Goal: Information Seeking & Learning: Find contact information

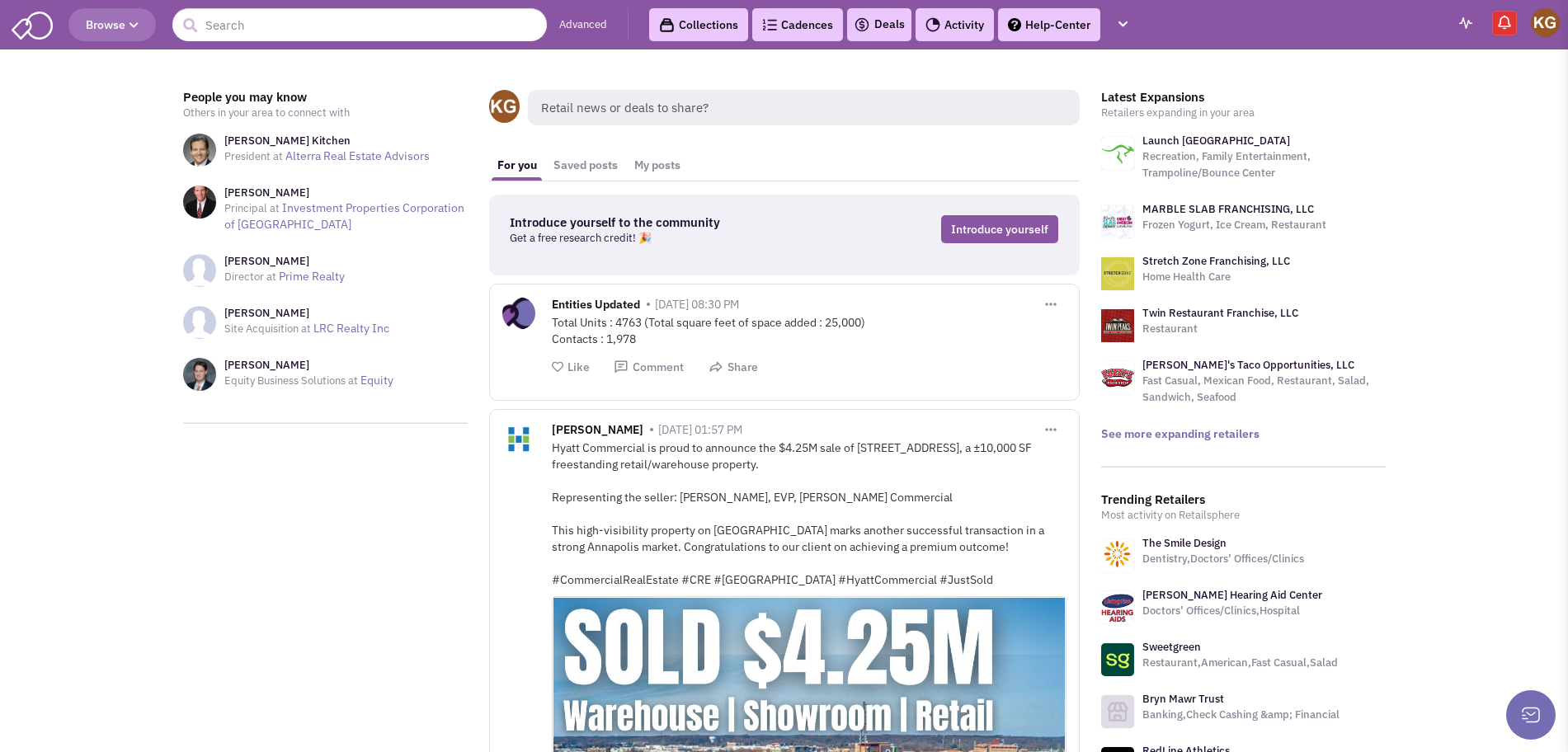
click at [580, 19] on link "Advanced" at bounding box center [582, 24] width 48 height 15
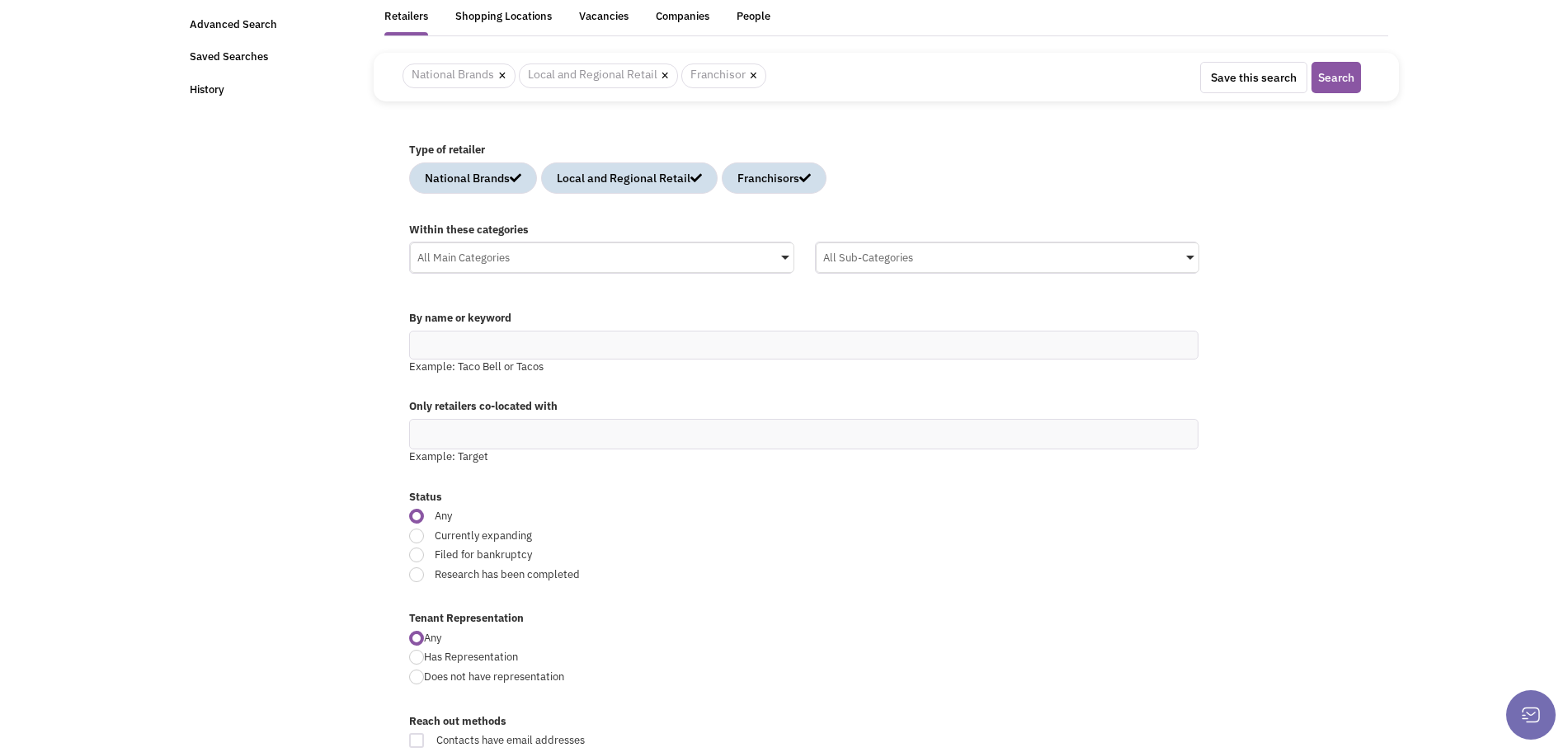
scroll to position [103, 0]
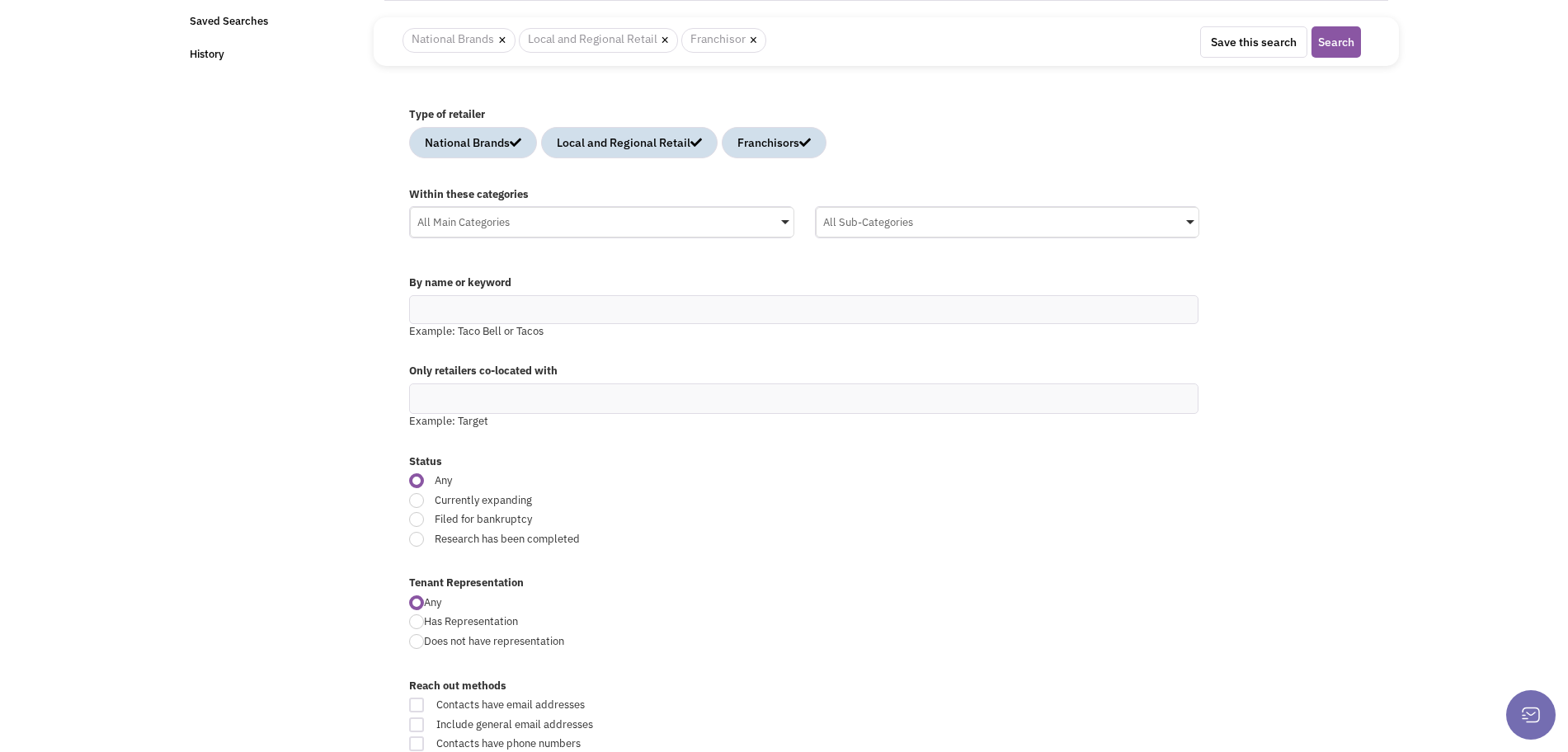
click at [488, 221] on div "All Main Categories" at bounding box center [601, 219] width 383 height 24
click at [0, 0] on input "All Main Categories No results found Main Category Select All Auto Beauty Healt…" at bounding box center [0, 0] width 0 height 0
click at [429, 347] on icon at bounding box center [426, 350] width 14 height 13
click at [429, 266] on input "All Main Categories No results found Main Category Select All Auto Beauty Healt…" at bounding box center [602, 254] width 370 height 24
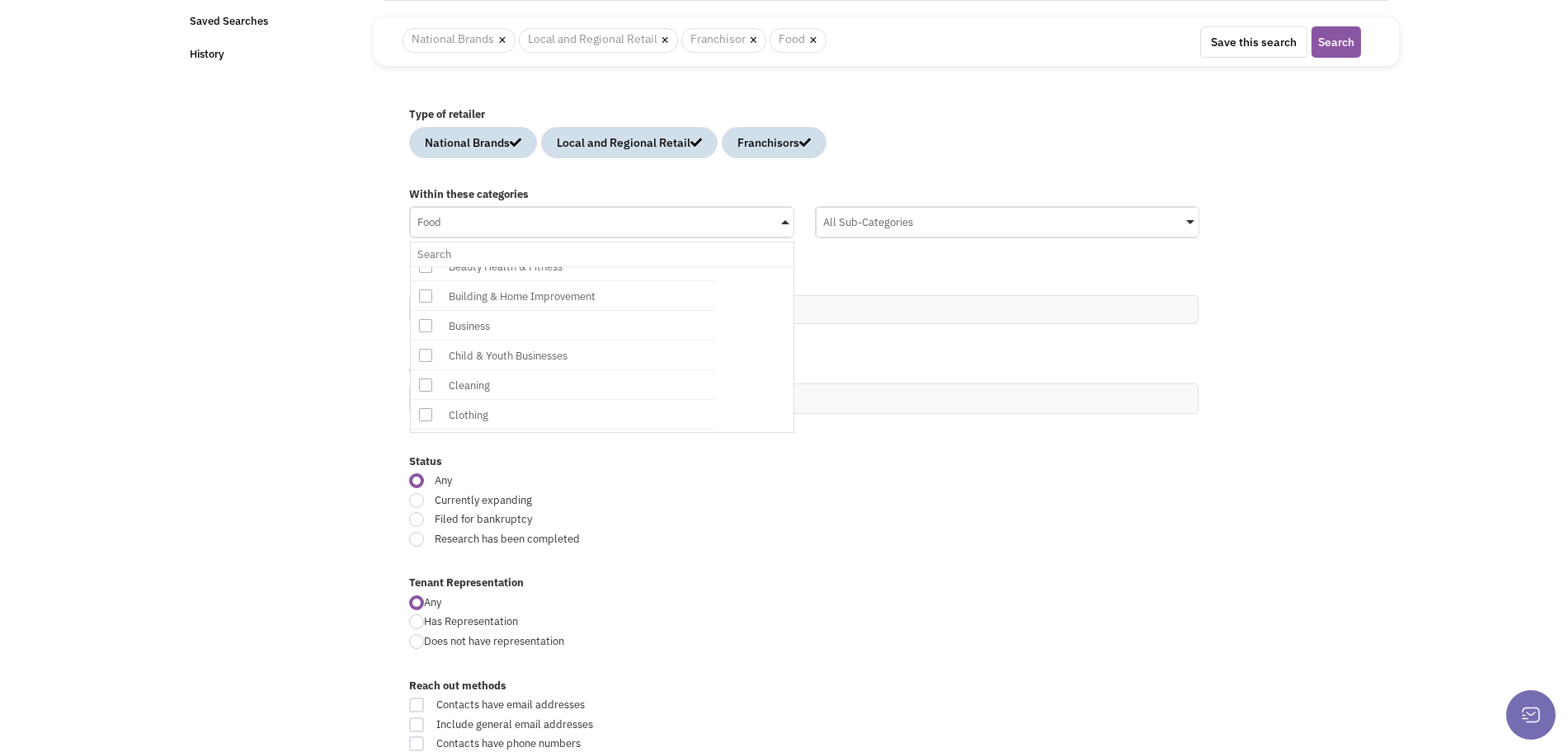
scroll to position [0, 0]
click at [431, 332] on icon at bounding box center [426, 333] width 14 height 13
click at [431, 266] on input "Food No results found Main Category Select All Auto Beauty Health & Fitness Bui…" at bounding box center [602, 254] width 370 height 24
click at [419, 308] on icon at bounding box center [426, 309] width 14 height 13
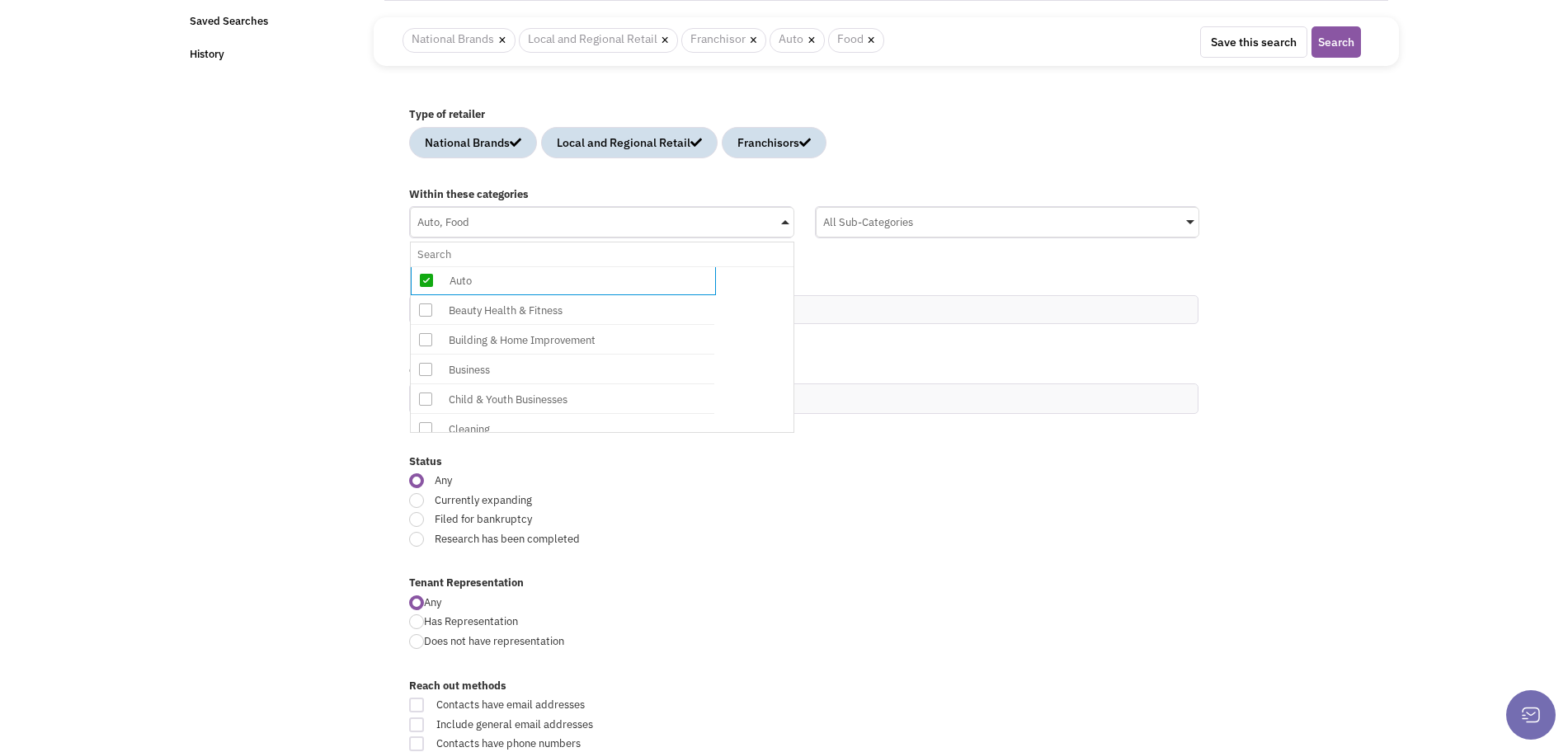
click at [419, 266] on input "Auto, Food No results found Main Category Select All Auto Beauty Health & Fitne…" at bounding box center [602, 254] width 370 height 24
click at [425, 307] on icon at bounding box center [426, 307] width 14 height 13
click at [425, 266] on input "Auto, Beauty Health & Fitness, Food No results found Main Category Select All A…" at bounding box center [602, 254] width 370 height 24
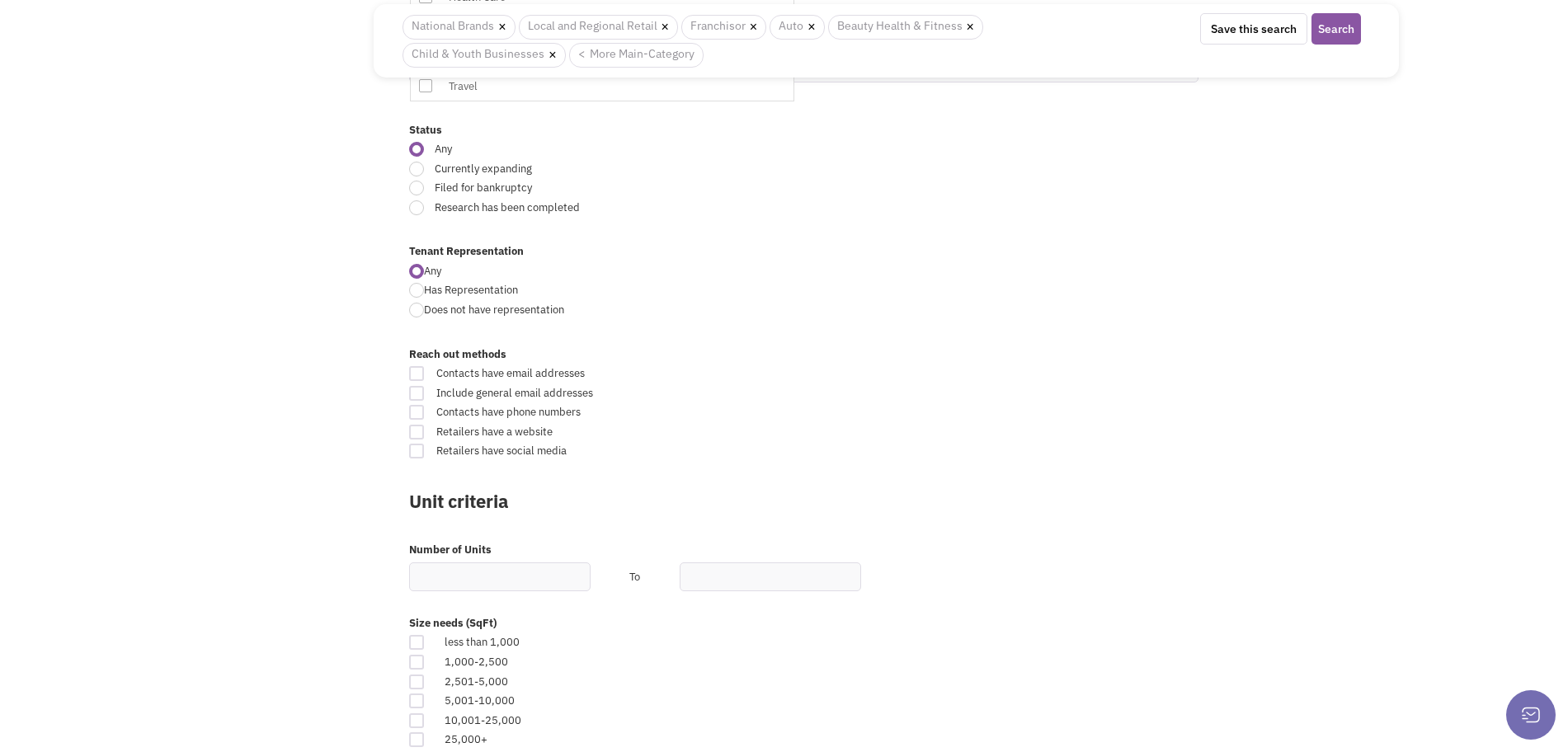
scroll to position [412, 0]
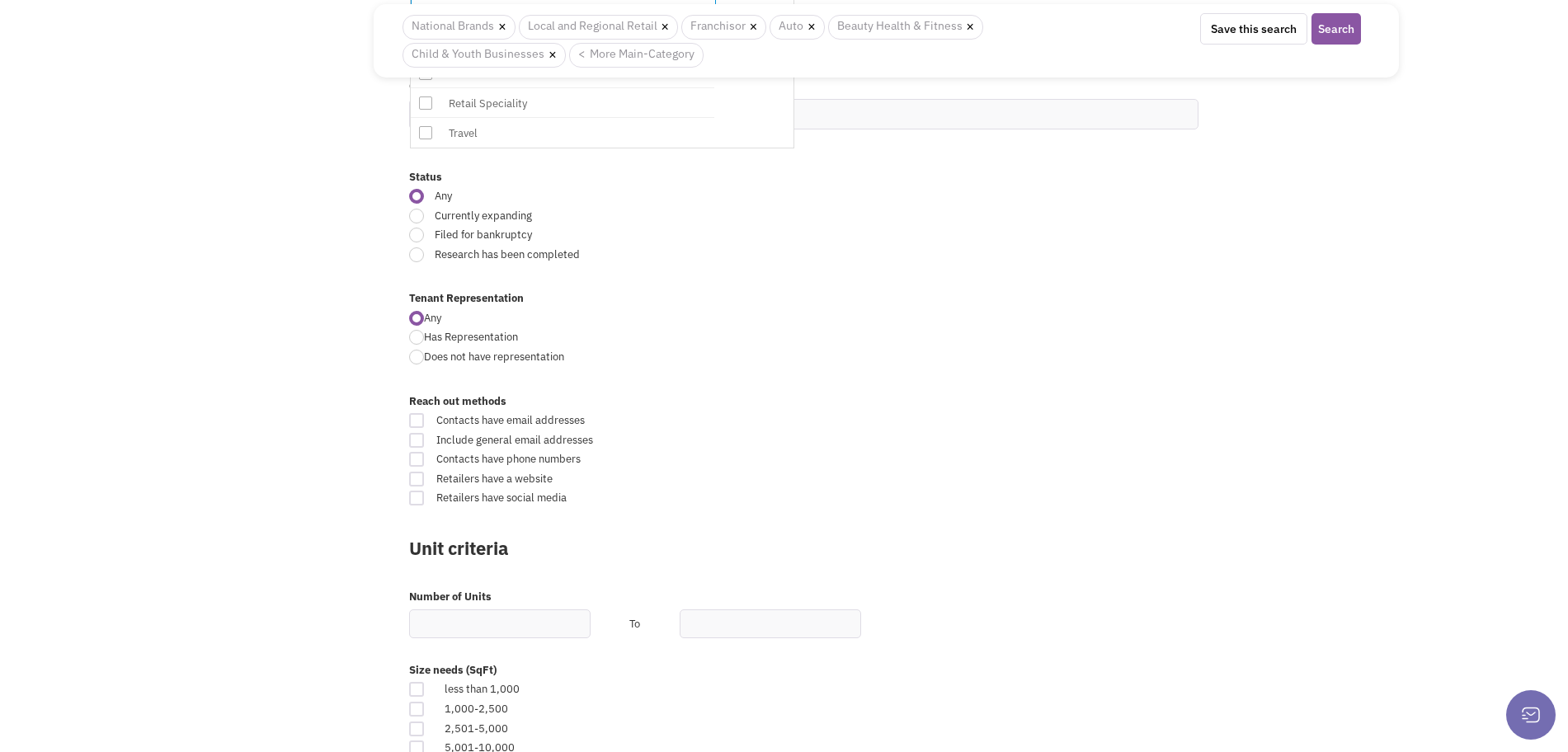
click at [410, 210] on div at bounding box center [417, 216] width 14 height 14
click at [936, 212] on input "Currently expanding" at bounding box center [942, 218] width 11 height 11
radio input "true"
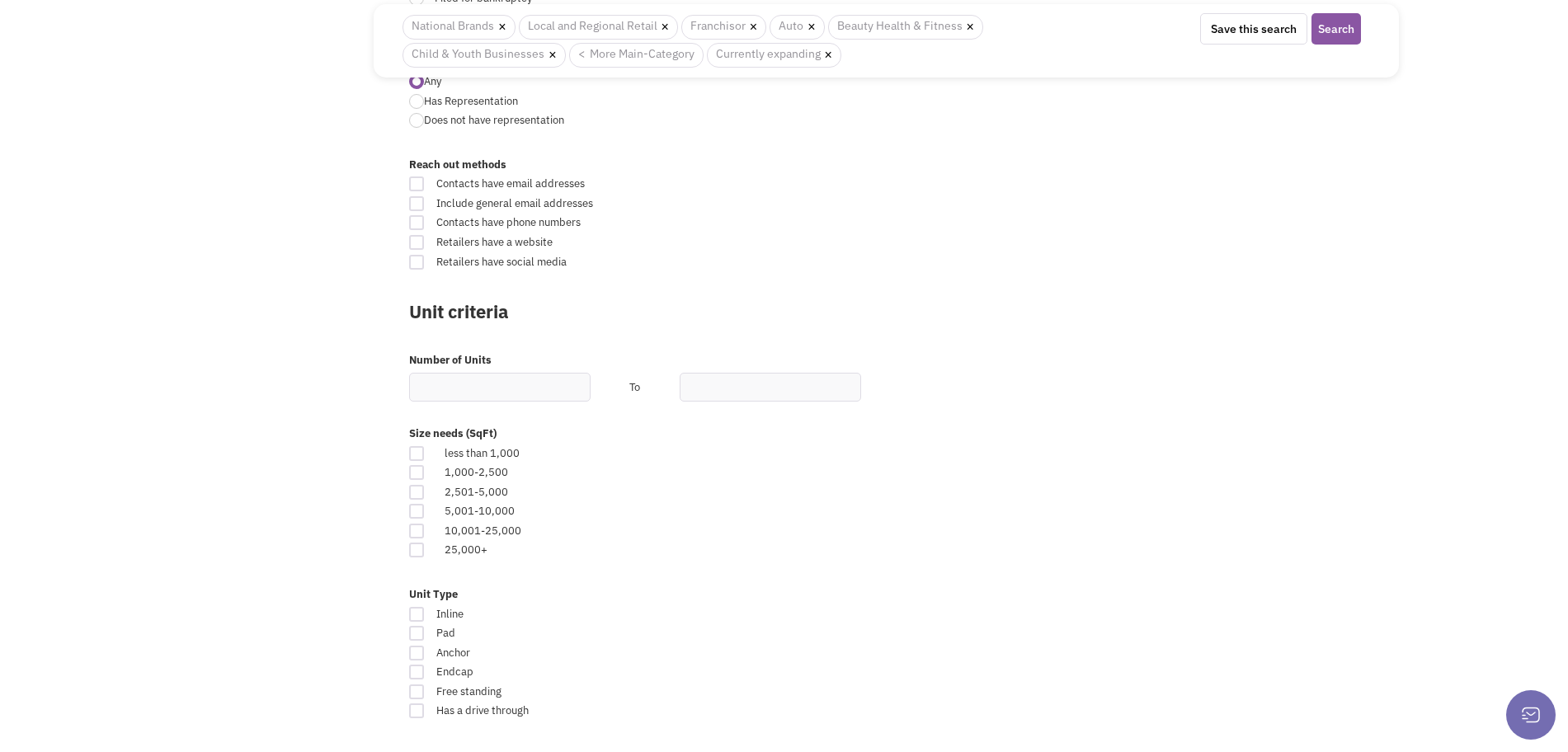
scroll to position [824, 0]
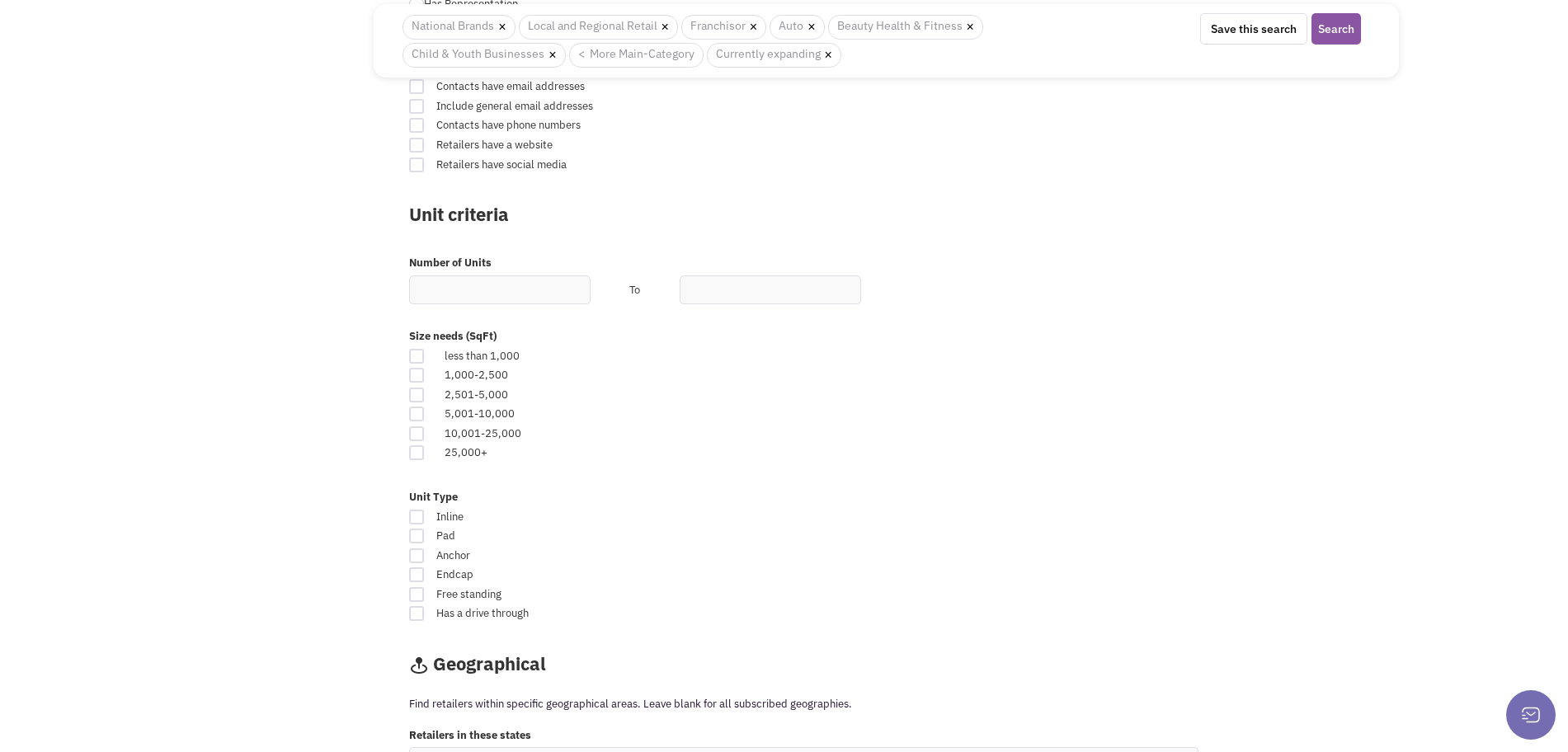
click at [417, 539] on div at bounding box center [417, 535] width 14 height 14
click at [942, 539] on input "Pad" at bounding box center [947, 537] width 11 height 11
checkbox input "true"
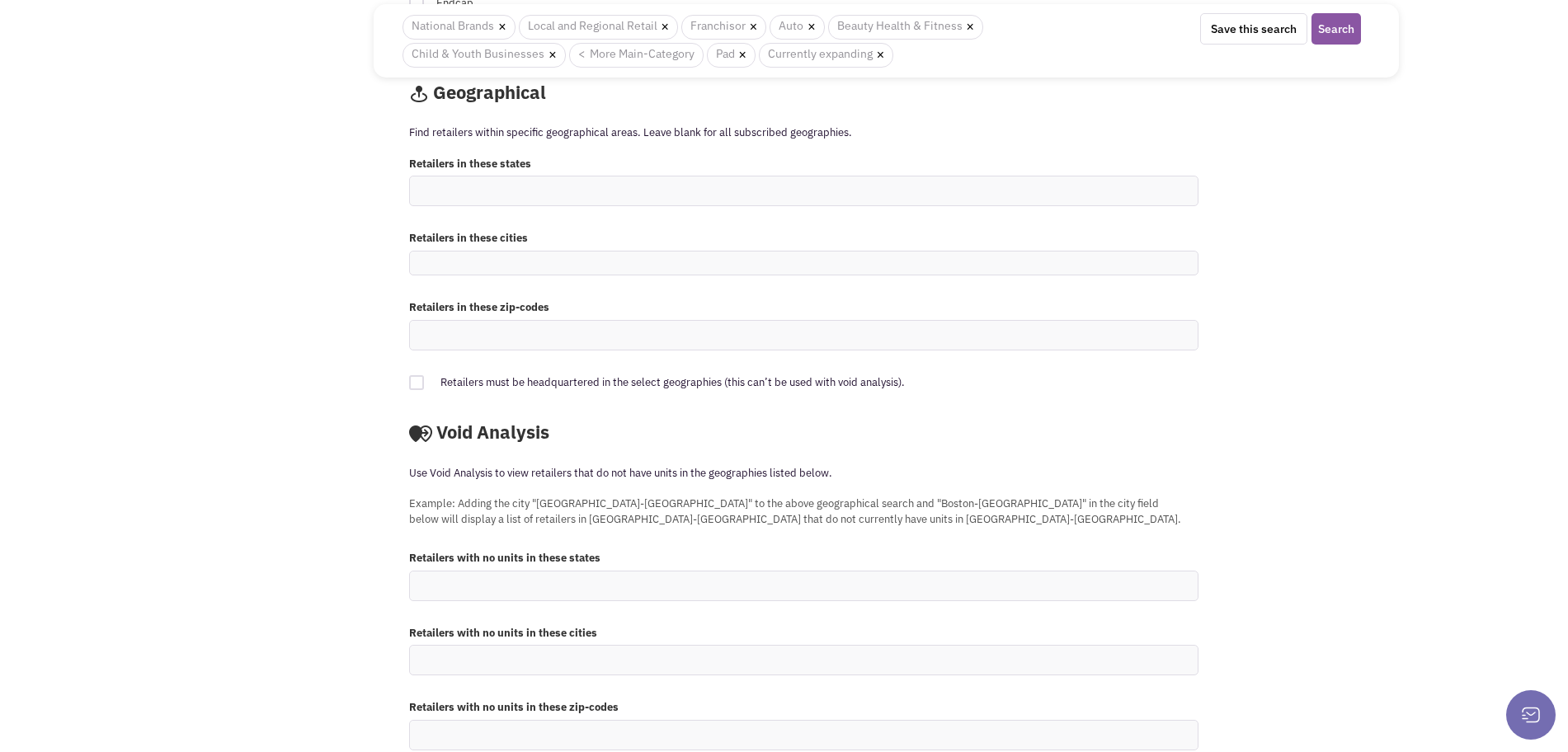
scroll to position [1427, 0]
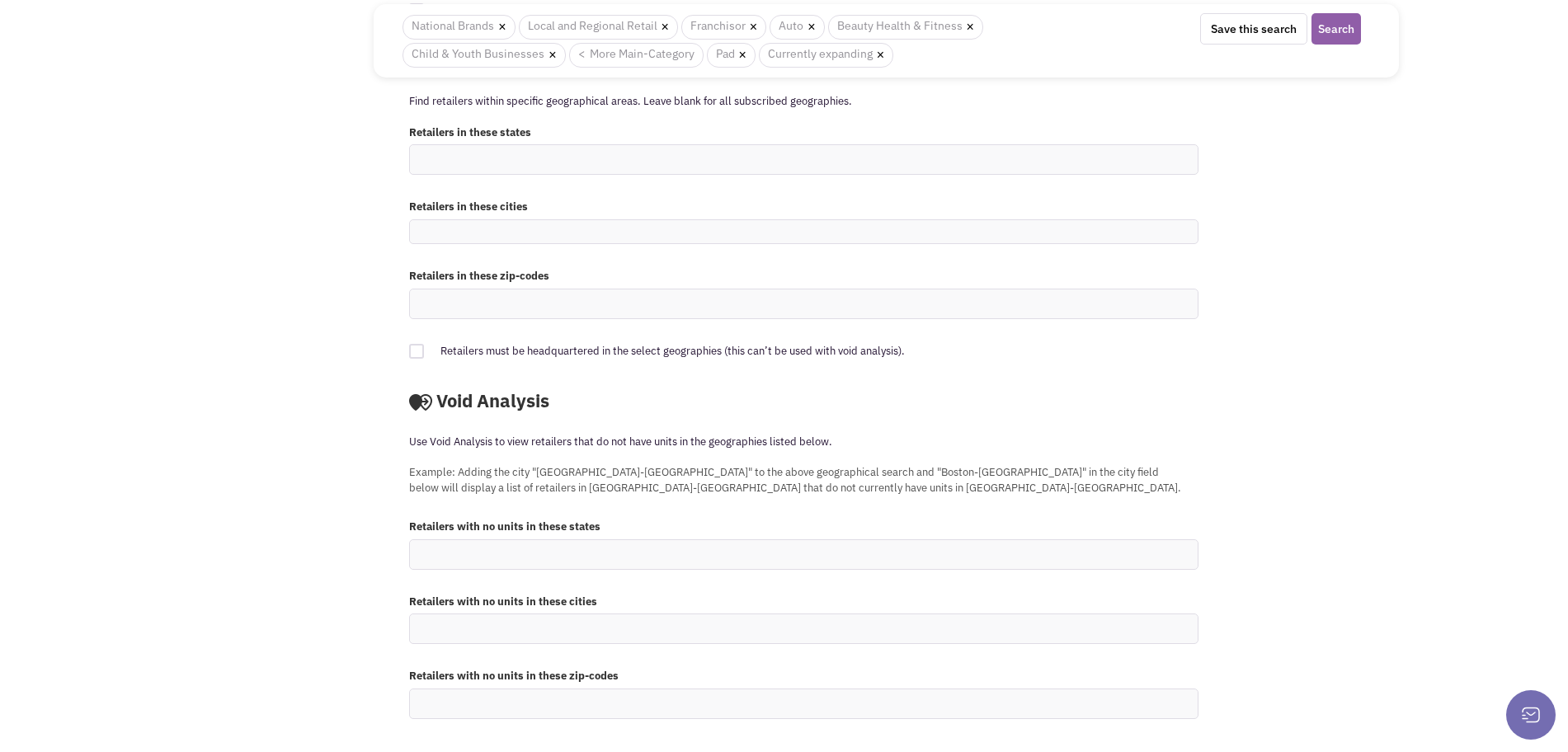
click at [1322, 27] on button "Search" at bounding box center [1336, 29] width 50 height 31
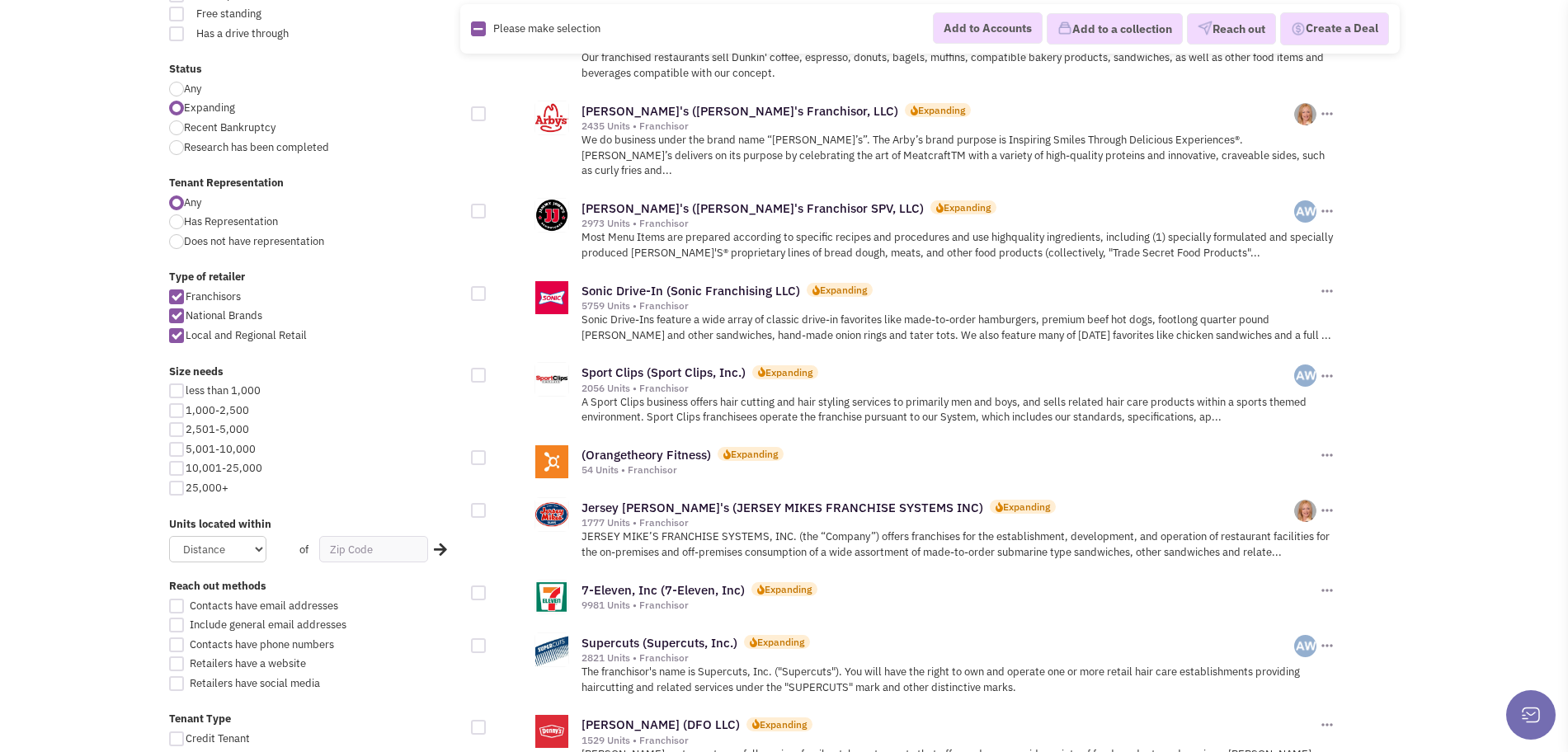
scroll to position [309, 0]
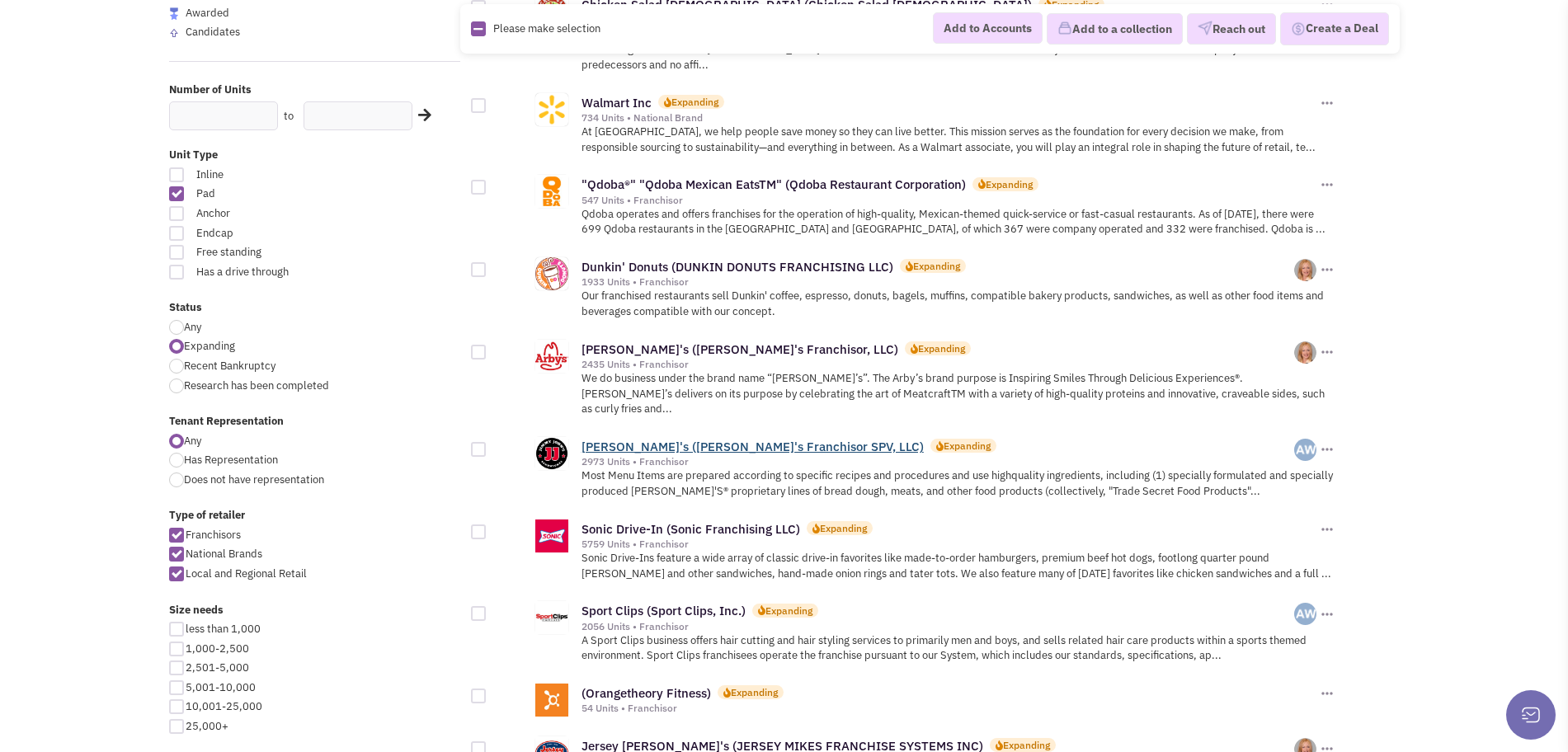
click at [636, 438] on link "[PERSON_NAME]'s ([PERSON_NAME]'s Franchisor SPV, LLC)" at bounding box center [752, 445] width 342 height 15
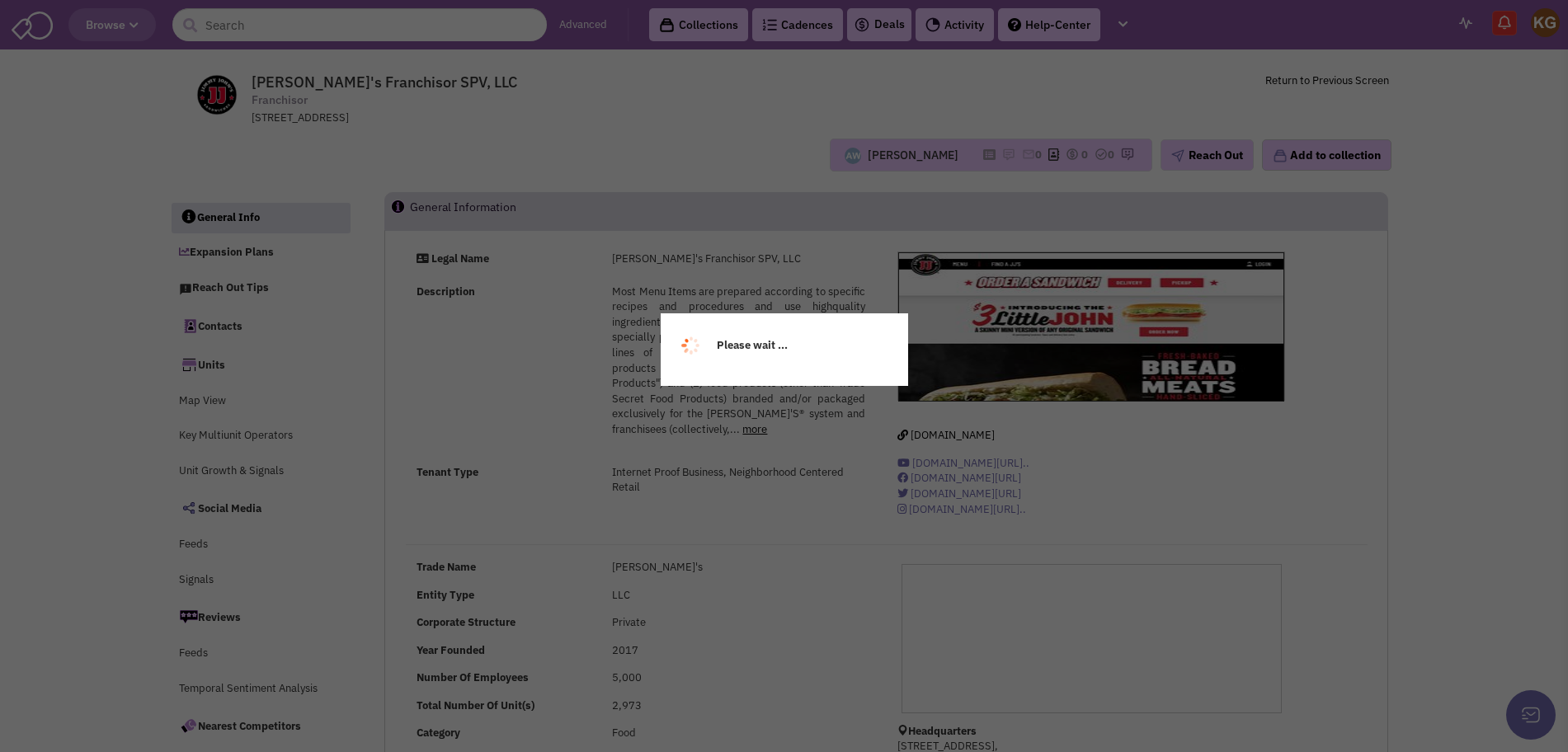
select select
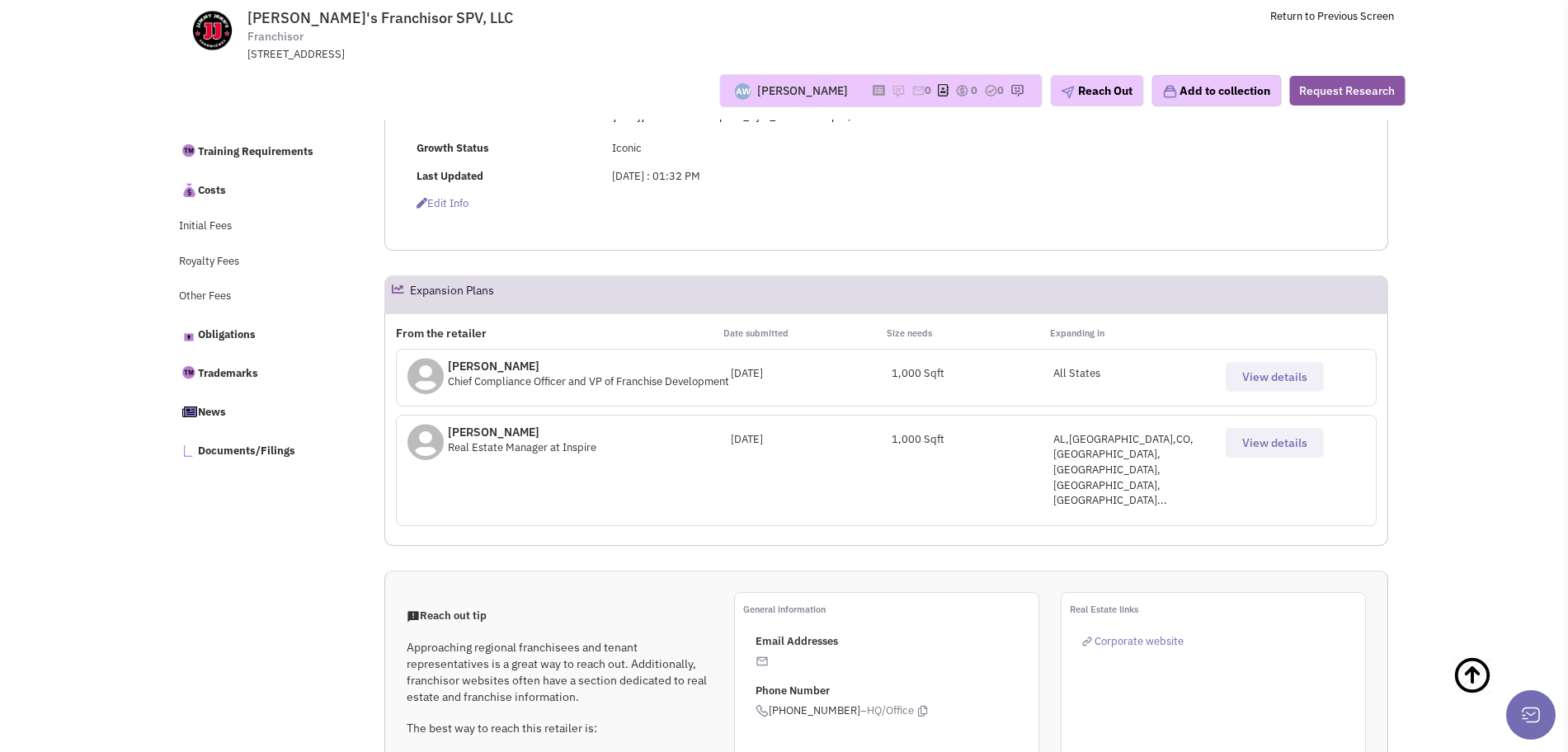
scroll to position [618, 0]
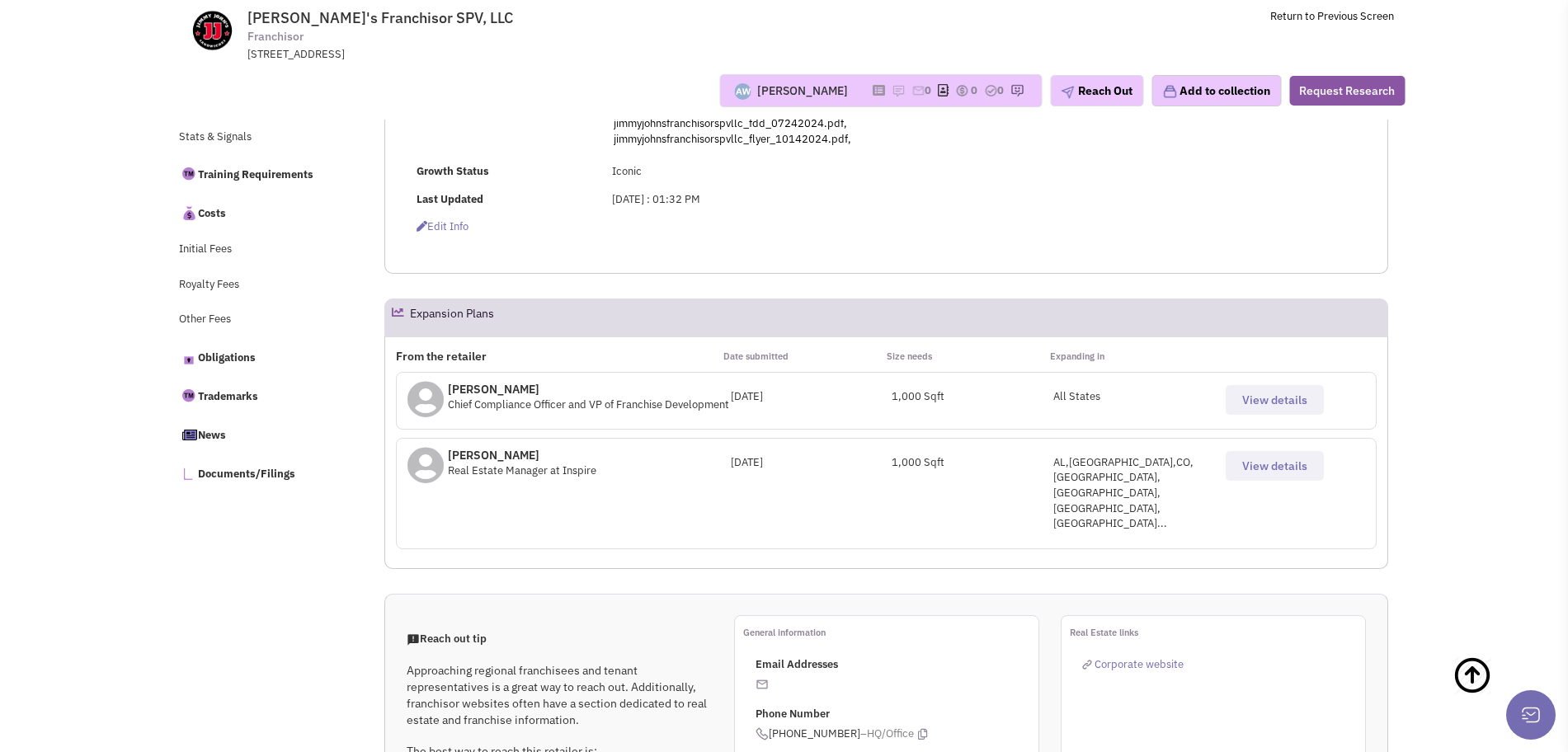
click at [1290, 462] on button "View details" at bounding box center [1275, 465] width 98 height 30
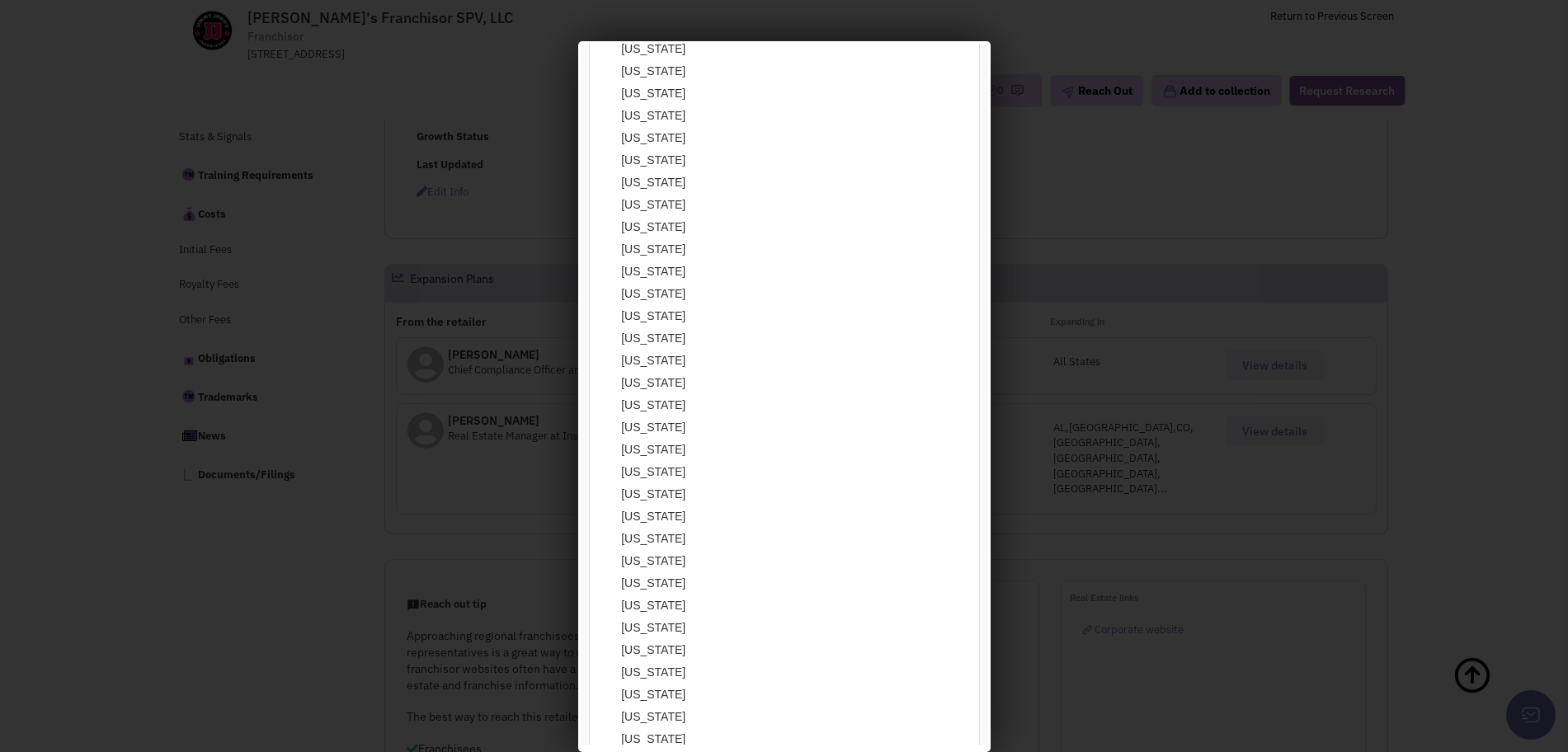
scroll to position [206, 0]
